Goal: Information Seeking & Learning: Learn about a topic

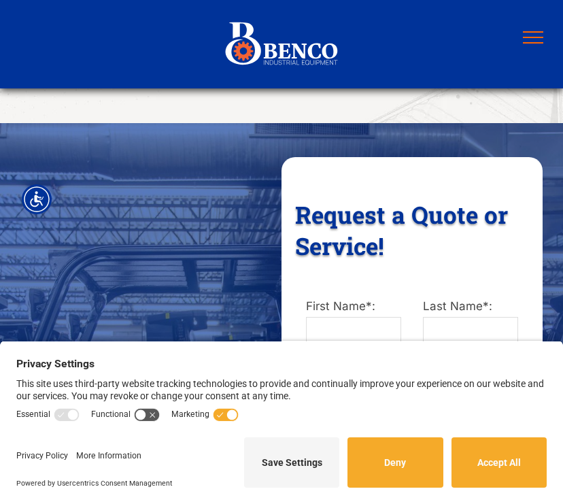
click at [527, 41] on button "menu" at bounding box center [532, 37] width 35 height 35
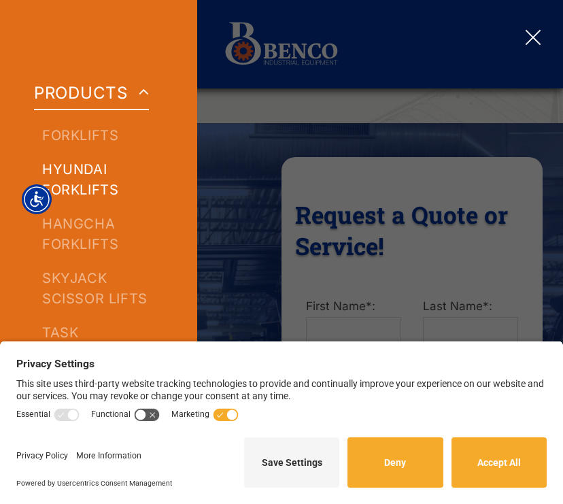
click at [98, 182] on span "HYUNDAI FORKLIFTS" at bounding box center [98, 179] width 113 height 41
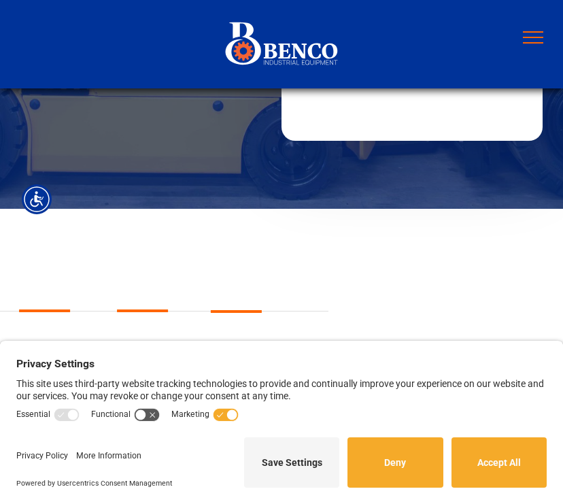
scroll to position [579, 0]
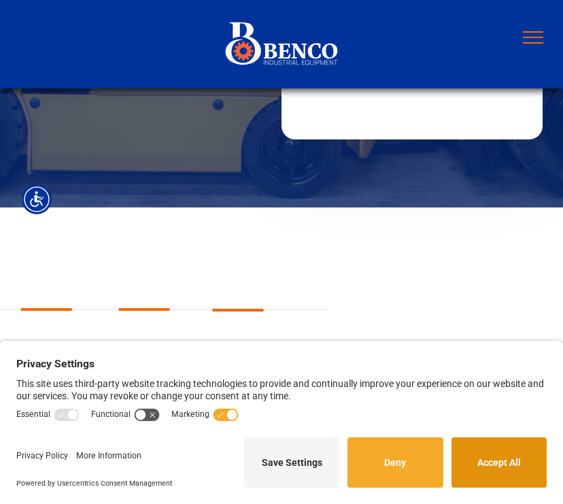
click at [523, 460] on button "Accept All" at bounding box center [498, 462] width 95 height 50
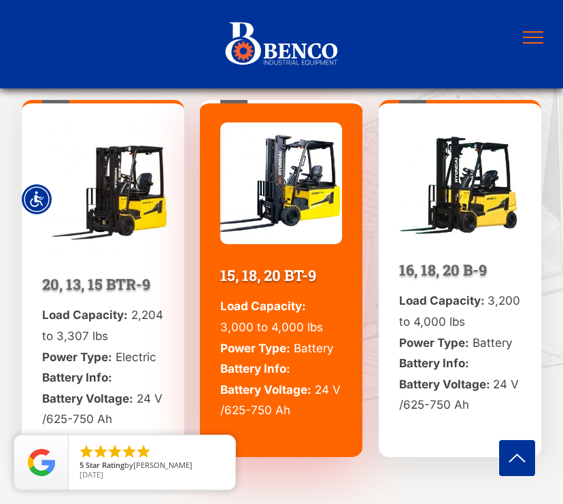
scroll to position [1159, 0]
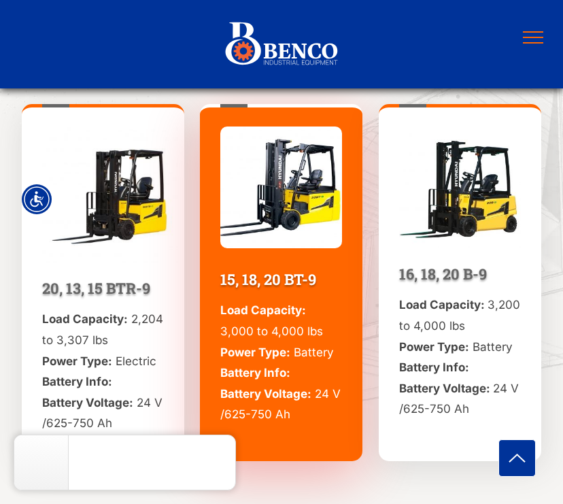
click at [84, 312] on span "Load Capacity:" at bounding box center [85, 319] width 86 height 14
click at [105, 230] on img at bounding box center [110, 194] width 136 height 136
click at [105, 164] on img at bounding box center [110, 194] width 136 height 136
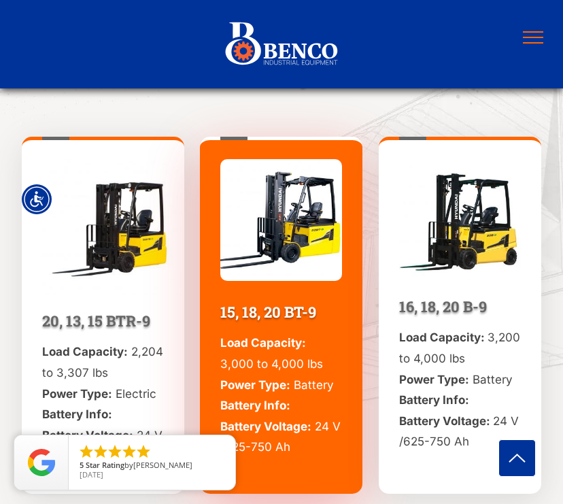
scroll to position [1127, 0]
